Goal: Entertainment & Leisure: Consume media (video, audio)

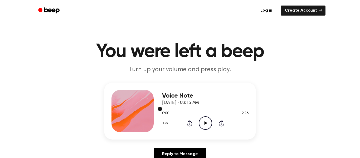
click at [187, 109] on div at bounding box center [205, 109] width 87 height 1
click at [204, 119] on icon "Play Audio" at bounding box center [205, 122] width 13 height 13
click at [207, 108] on div at bounding box center [205, 109] width 87 height 4
click at [203, 122] on icon "Pause Audio" at bounding box center [205, 122] width 13 height 13
click at [212, 109] on div at bounding box center [191, 109] width 59 height 1
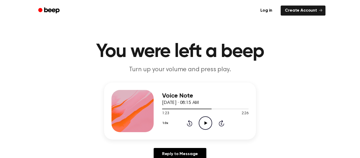
click at [207, 120] on icon "Play Audio" at bounding box center [205, 122] width 13 height 13
click at [207, 122] on icon "Pause Audio" at bounding box center [205, 122] width 13 height 13
click at [211, 107] on div at bounding box center [205, 109] width 87 height 4
click at [210, 122] on icon "Play Audio" at bounding box center [205, 122] width 13 height 13
click at [168, 122] on button "1.0x" at bounding box center [166, 123] width 8 height 9
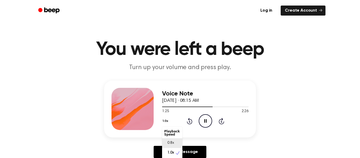
scroll to position [2, 0]
click at [206, 123] on div "1.0x Playback Speed 0.8x 1.0x 1.2x 1.5x 2.0x Rewind 5 seconds Pause Audio Skip …" at bounding box center [205, 120] width 87 height 13
click at [208, 120] on icon "Pause Audio" at bounding box center [205, 120] width 13 height 13
